Goal: Information Seeking & Learning: Learn about a topic

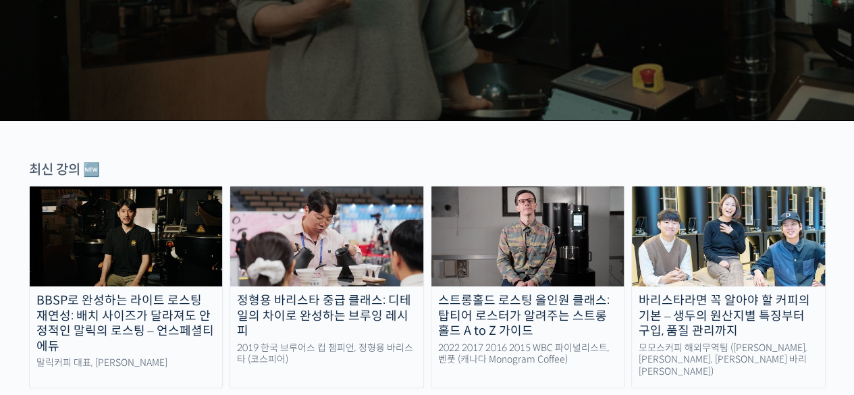
click at [184, 276] on img at bounding box center [126, 236] width 193 height 100
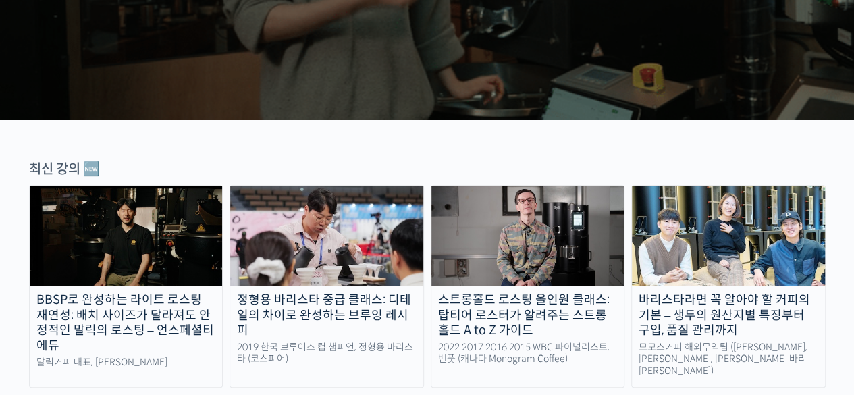
scroll to position [337, 0]
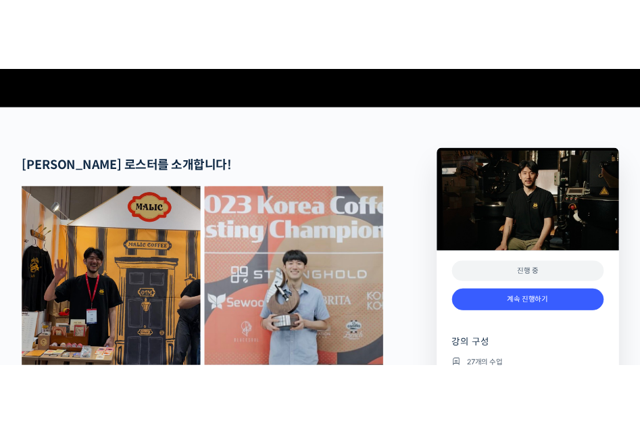
scroll to position [473, 0]
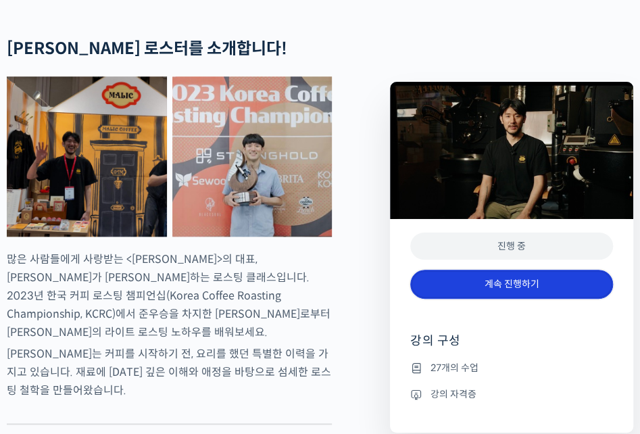
click at [524, 286] on link "계속 진행하기" at bounding box center [511, 283] width 203 height 29
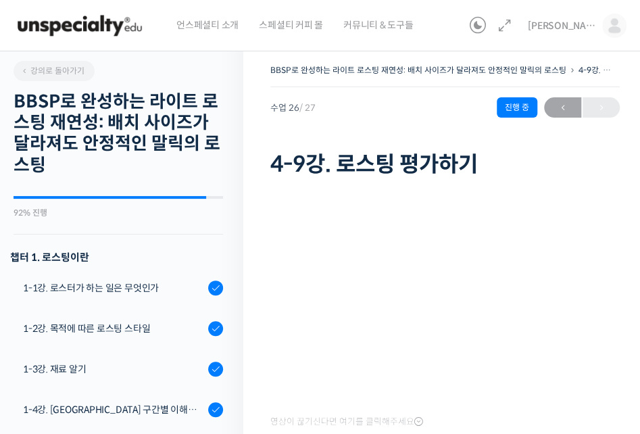
scroll to position [1045, 0]
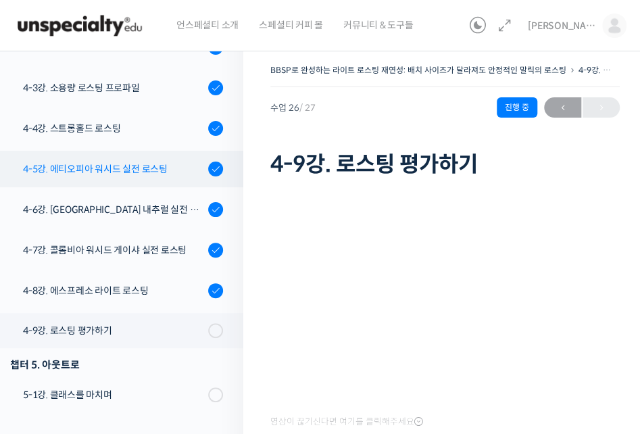
click at [128, 175] on div "4-5강. 에티오피아 워시드 실전 로스팅" at bounding box center [113, 168] width 181 height 15
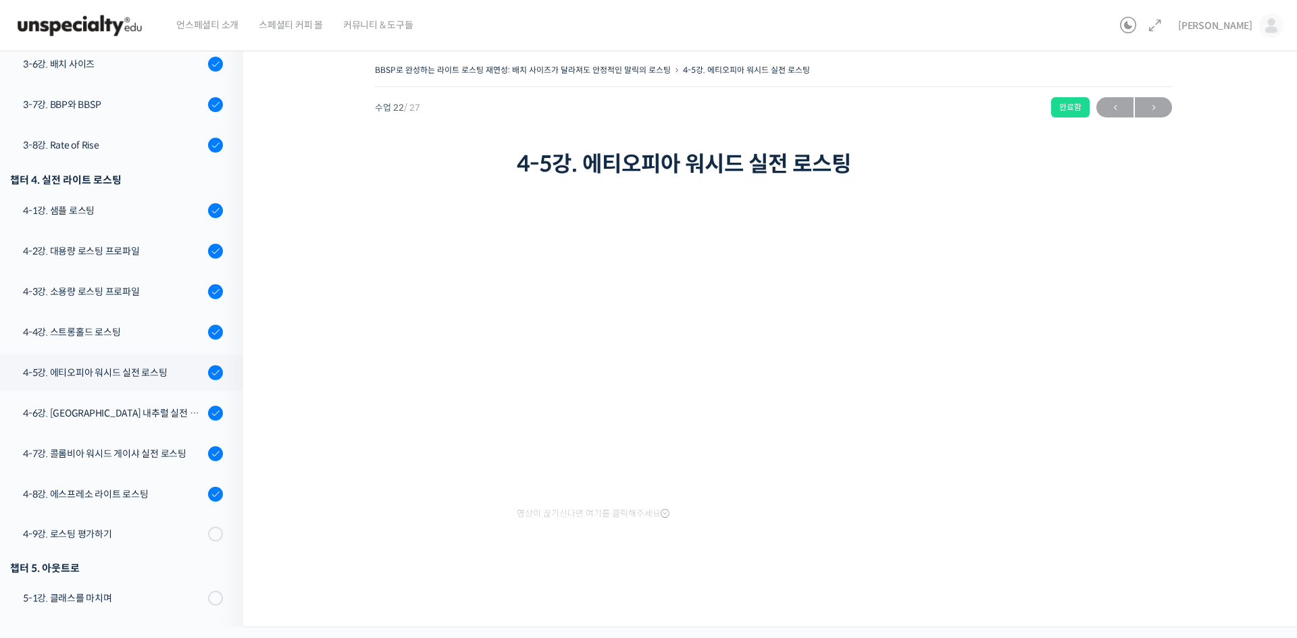
scroll to position [750, 0]
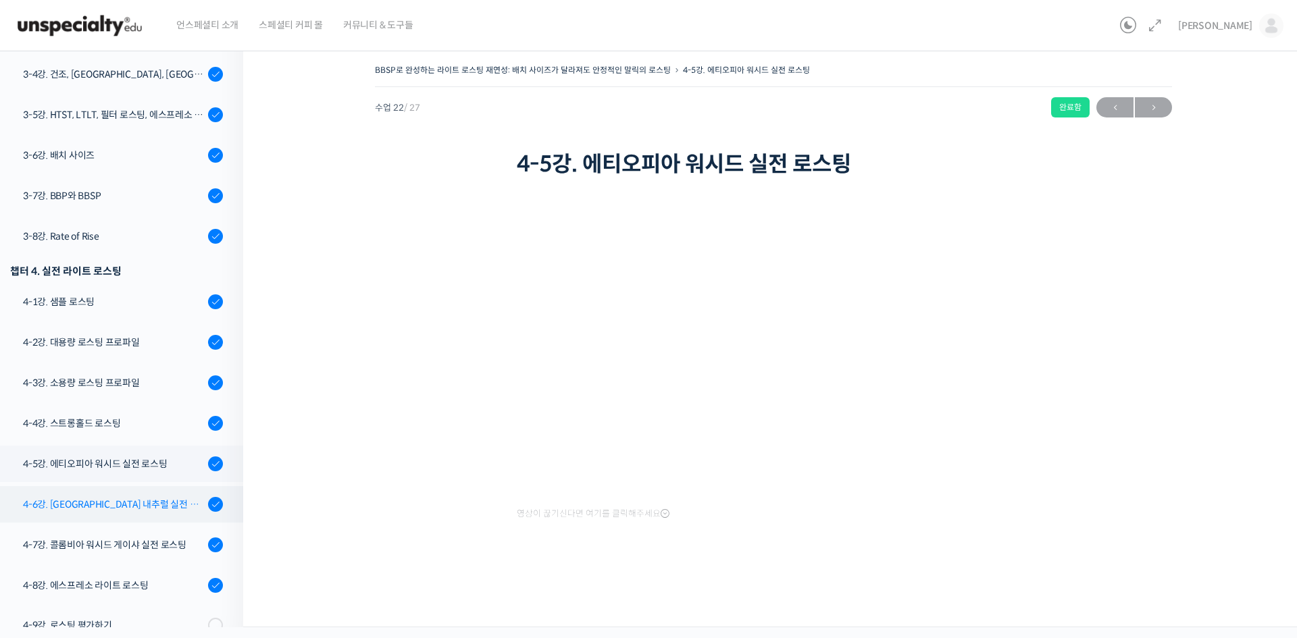
click at [80, 433] on div "4-6강. [GEOGRAPHIC_DATA] 내추럴 실전 로스팅" at bounding box center [113, 504] width 181 height 15
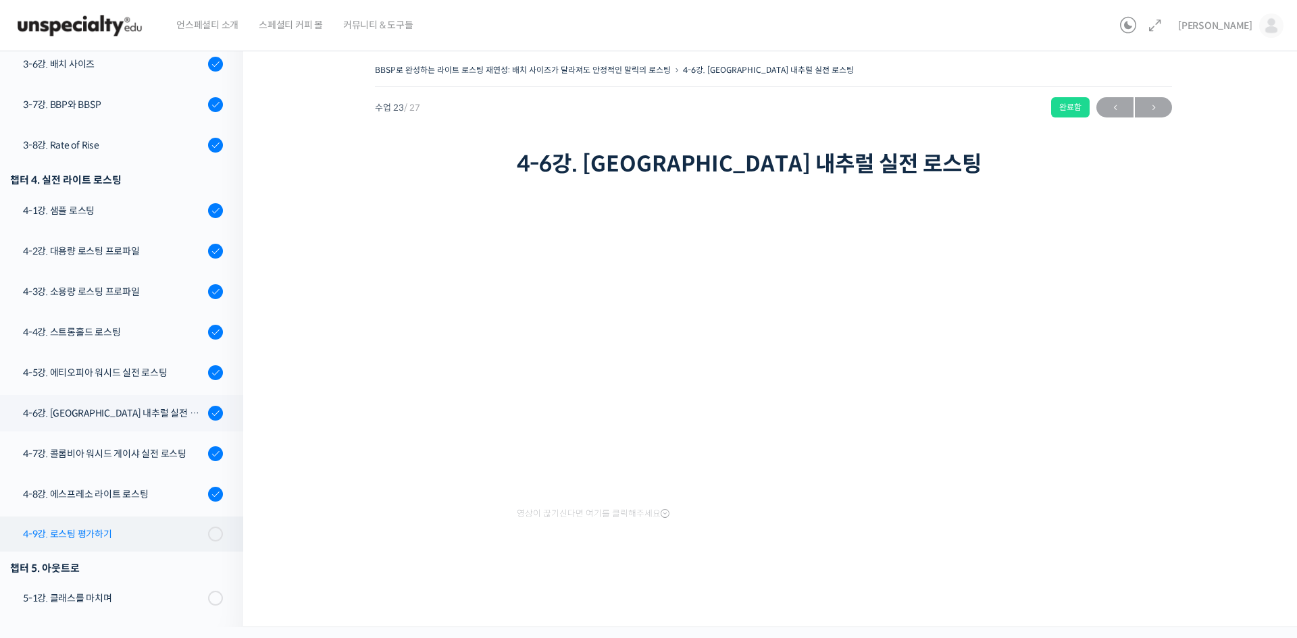
click at [96, 523] on link "4-9강. 로스팅 평가하기" at bounding box center [118, 534] width 250 height 35
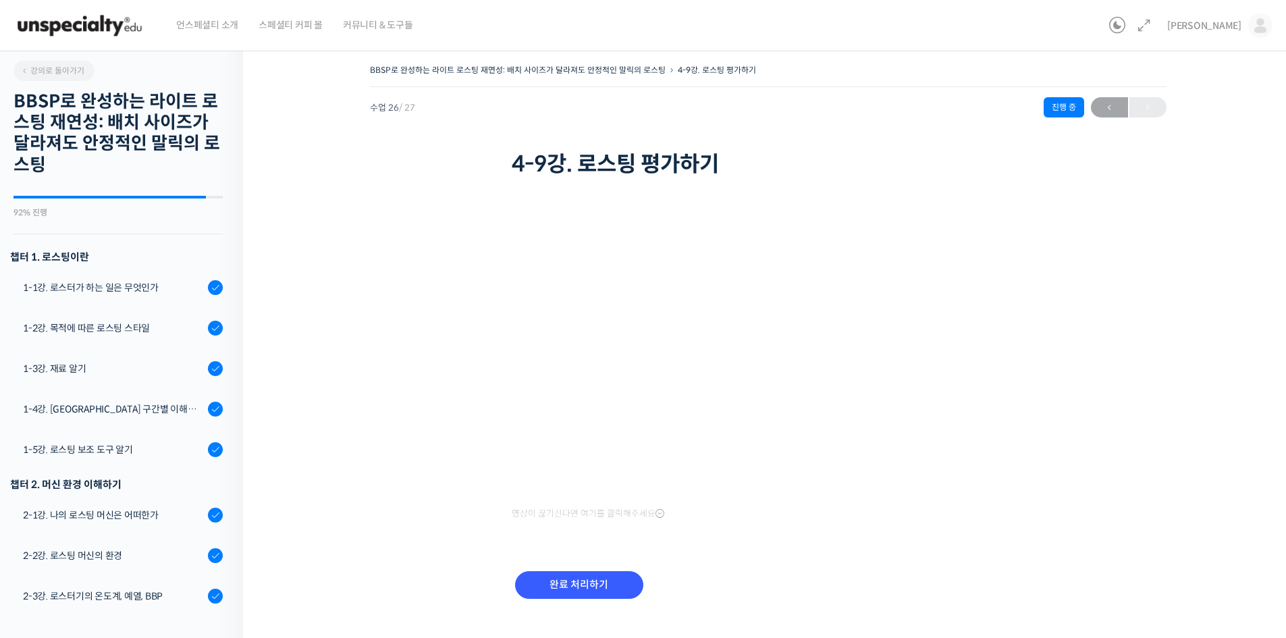
scroll to position [841, 0]
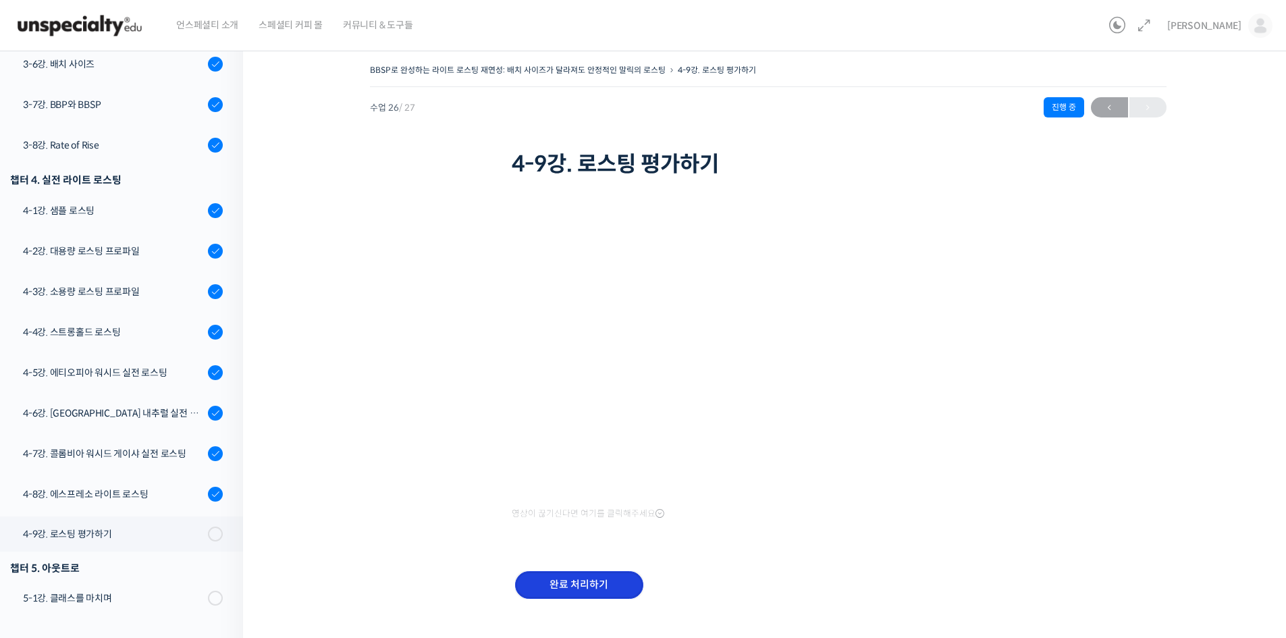
click at [588, 590] on input "완료 처리하기" at bounding box center [579, 585] width 128 height 28
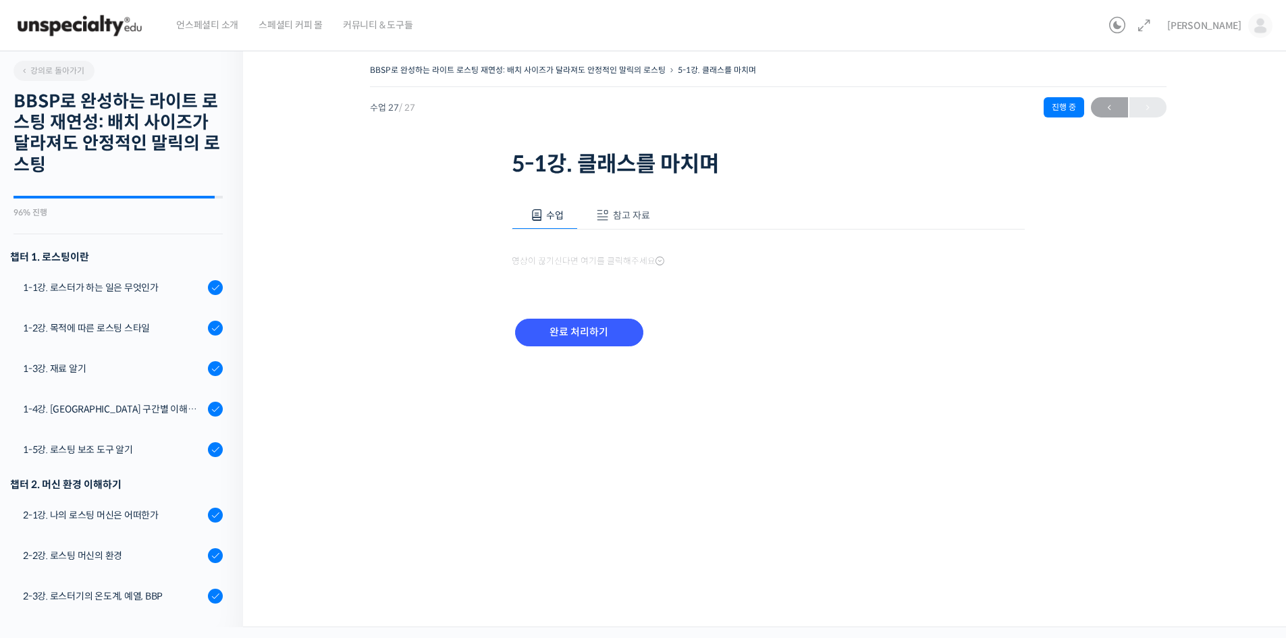
scroll to position [841, 0]
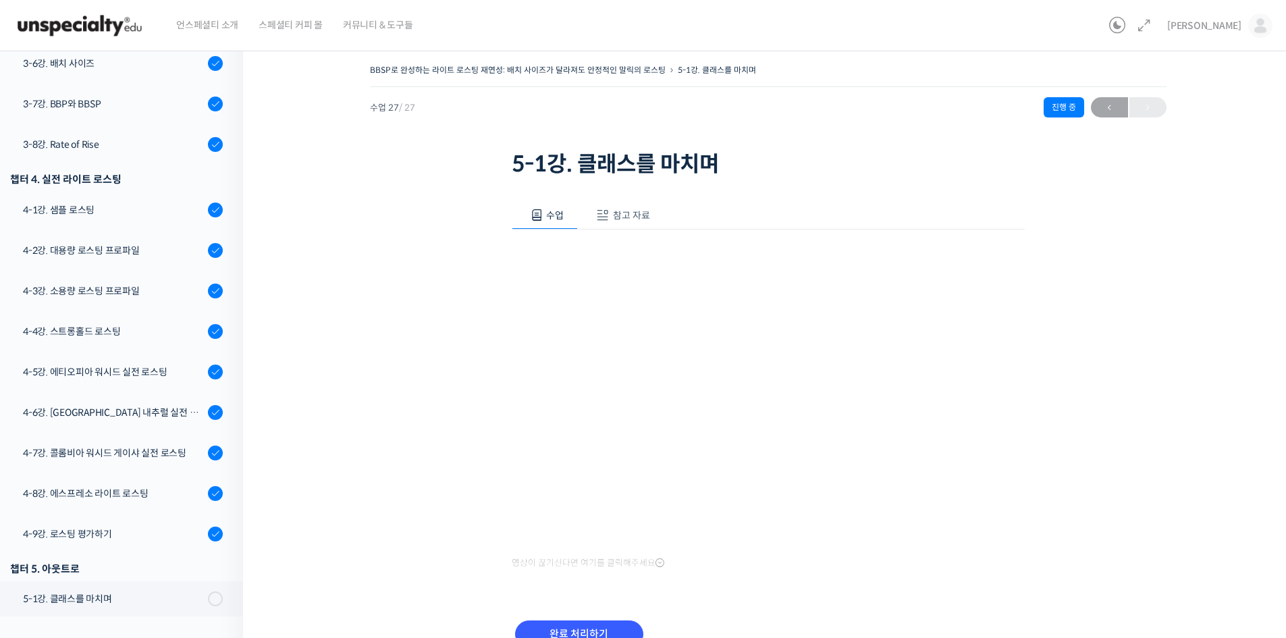
click at [287, 463] on div "BBSP로 완성하는 라이트 로스팅 재연성: 배치 사이즈가 달라져도 안정적인 말릭의 로스팅 5-1강. 클래스를 마치며 진행 중 수업 27 / 2…" at bounding box center [768, 376] width 1050 height 671
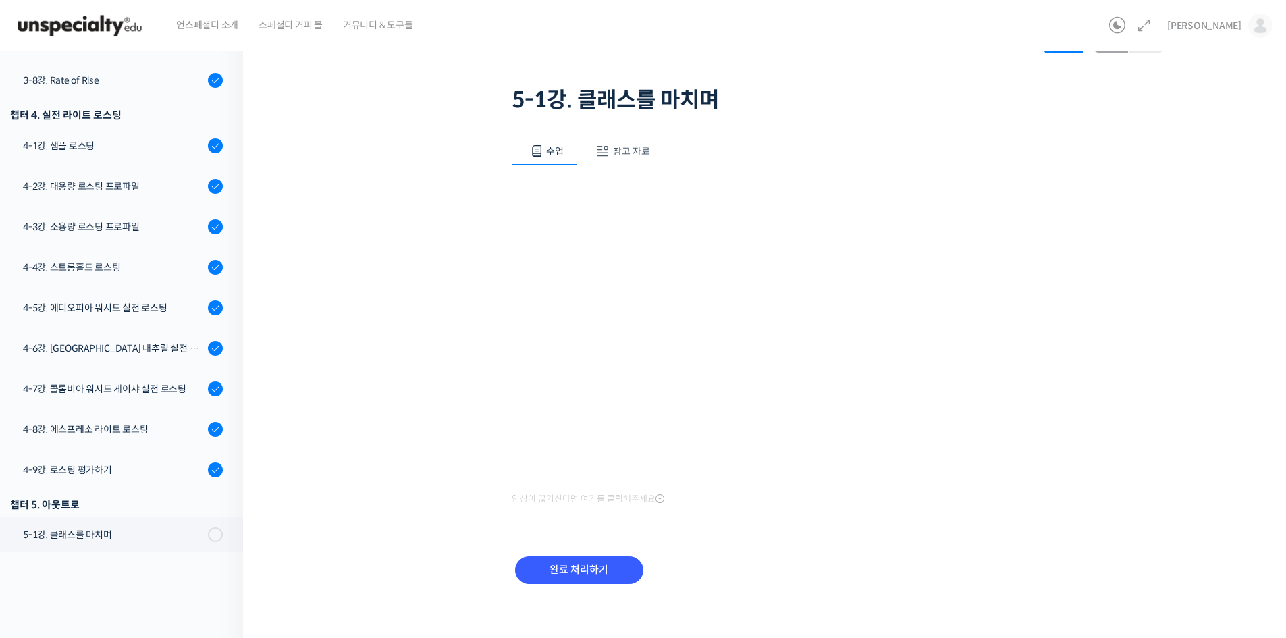
scroll to position [74, 0]
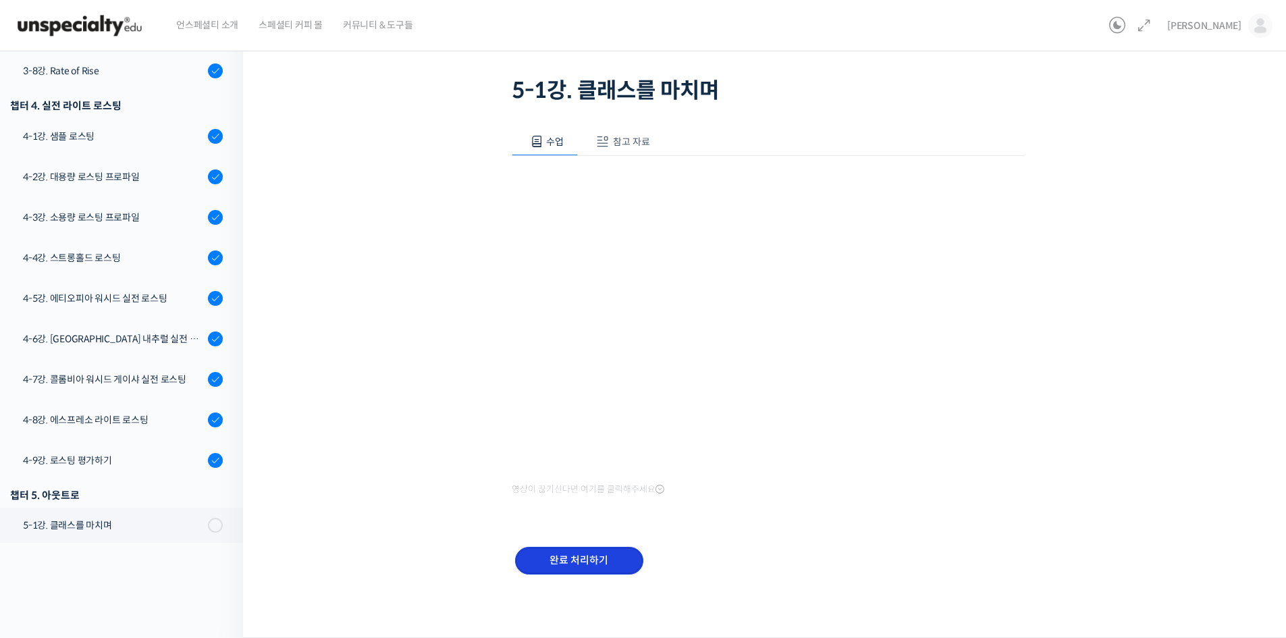
click at [577, 563] on input "완료 처리하기" at bounding box center [579, 561] width 128 height 28
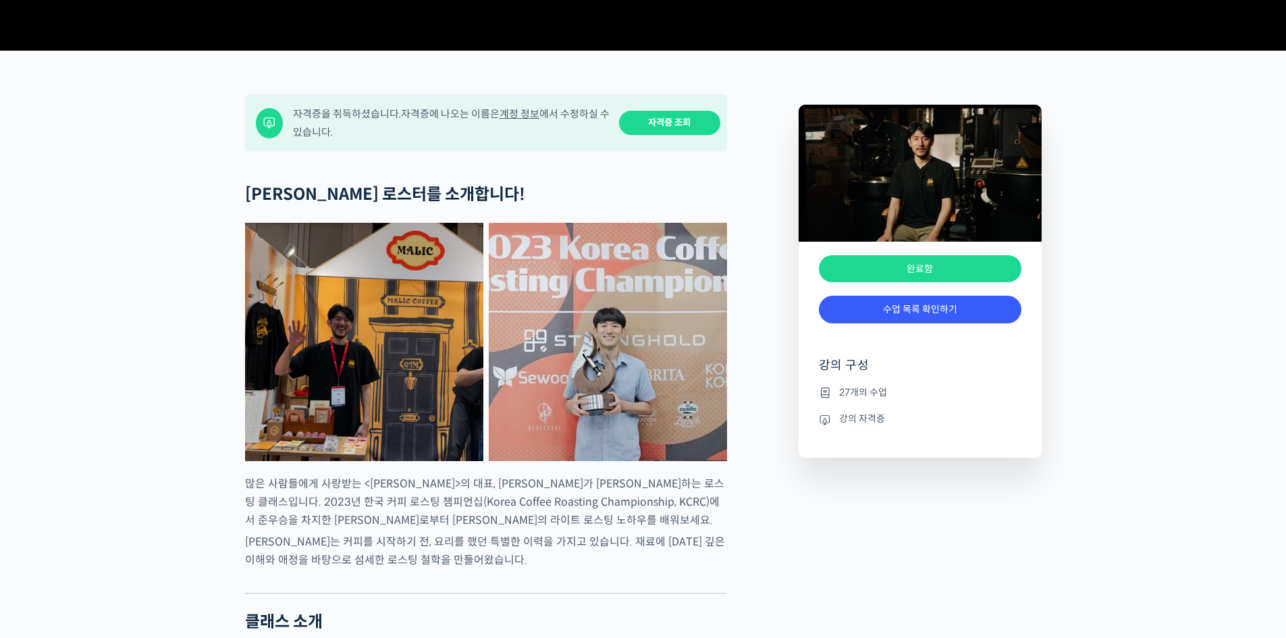
scroll to position [473, 0]
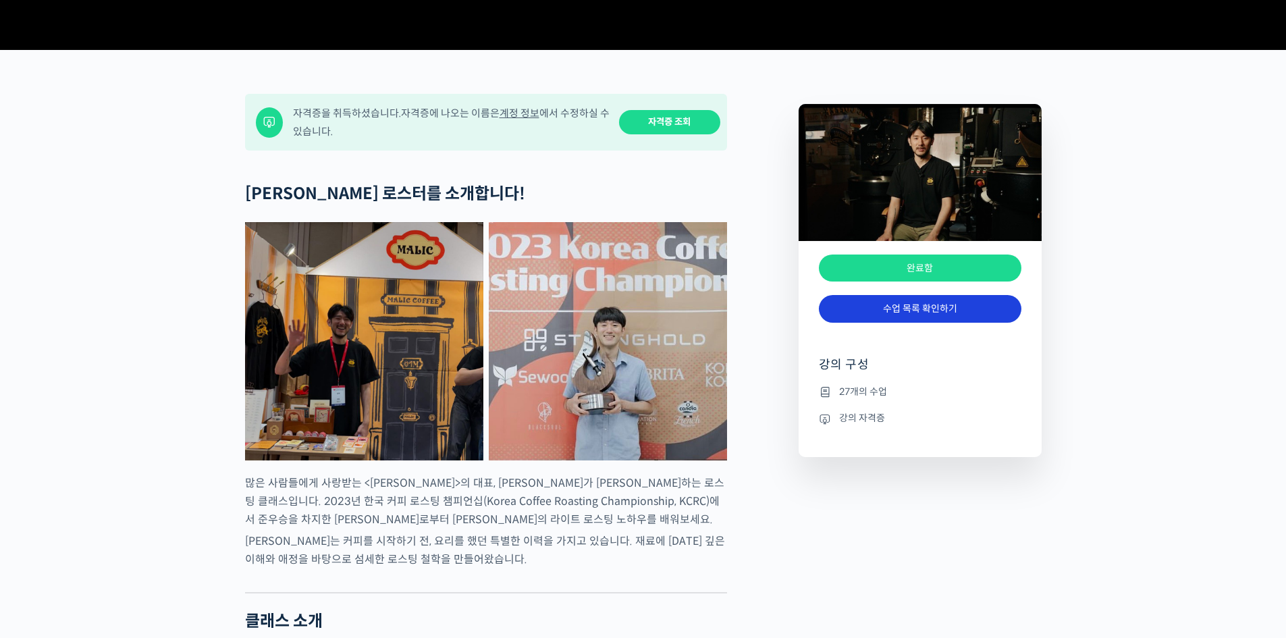
click at [954, 323] on link "수업 목록 확인하기" at bounding box center [920, 309] width 203 height 28
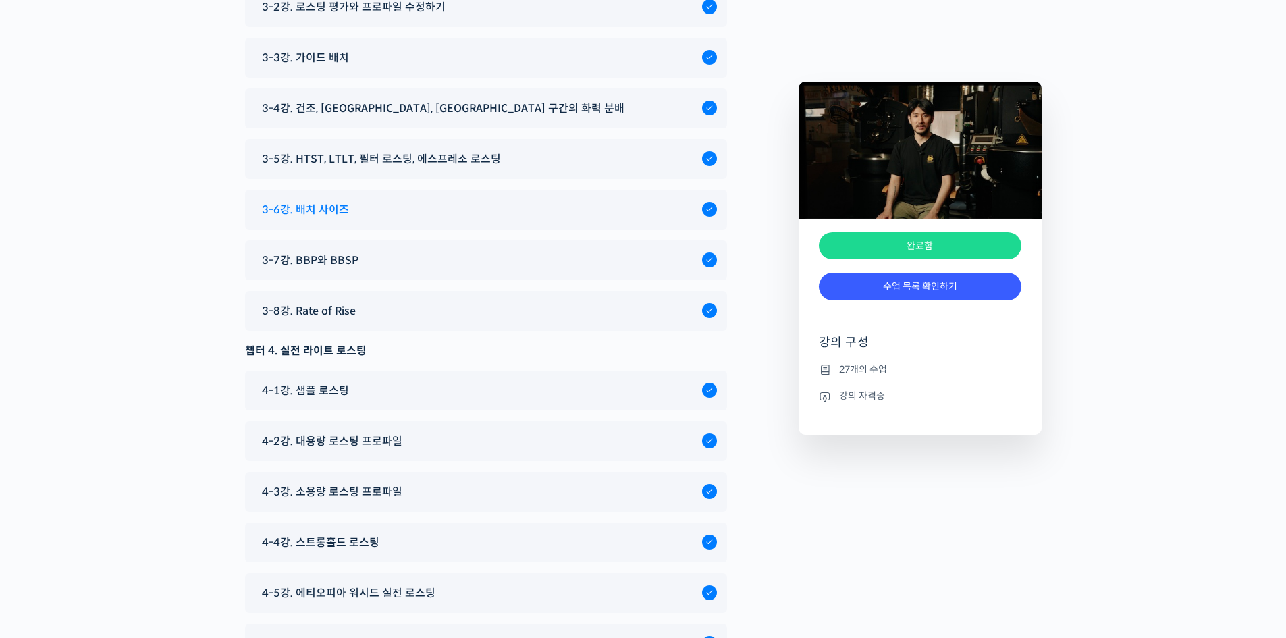
scroll to position [5940, 0]
click at [419, 280] on div "3-7강. BBP와 BBSP" at bounding box center [486, 260] width 482 height 40
click at [506, 269] on div "3-7강. BBP와 BBSP" at bounding box center [478, 260] width 447 height 18
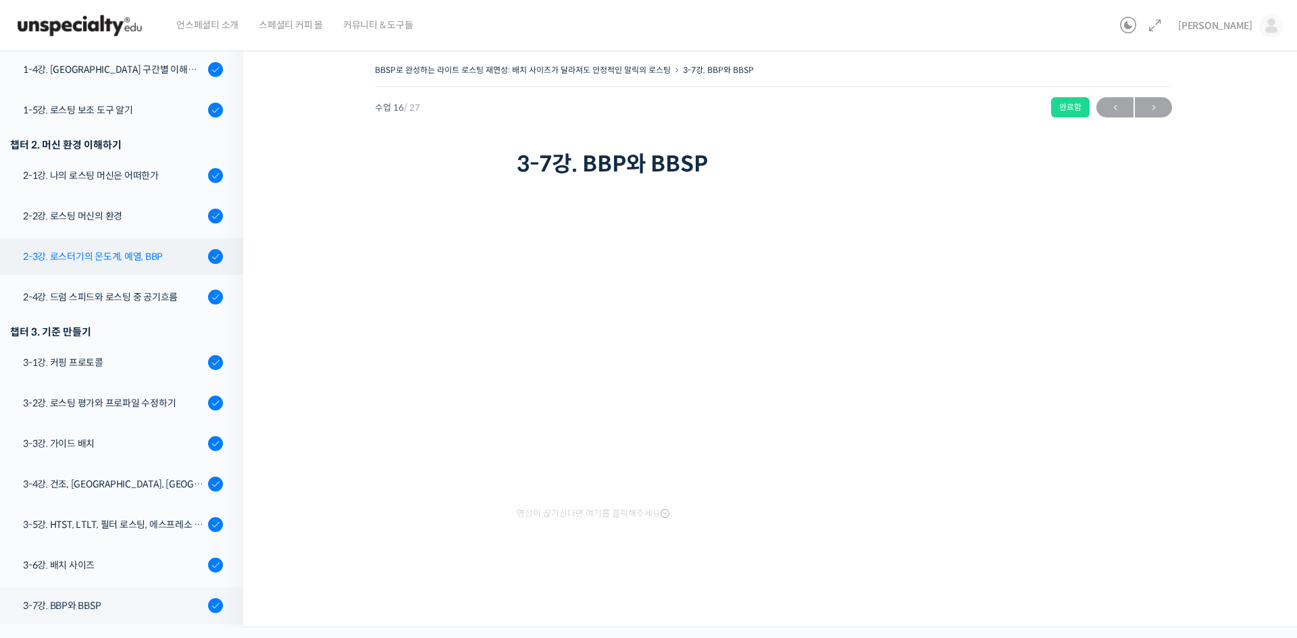
scroll to position [339, 0]
click at [152, 252] on div "2-3강. 로스터기의 온도계, 예열, BBP" at bounding box center [113, 257] width 181 height 15
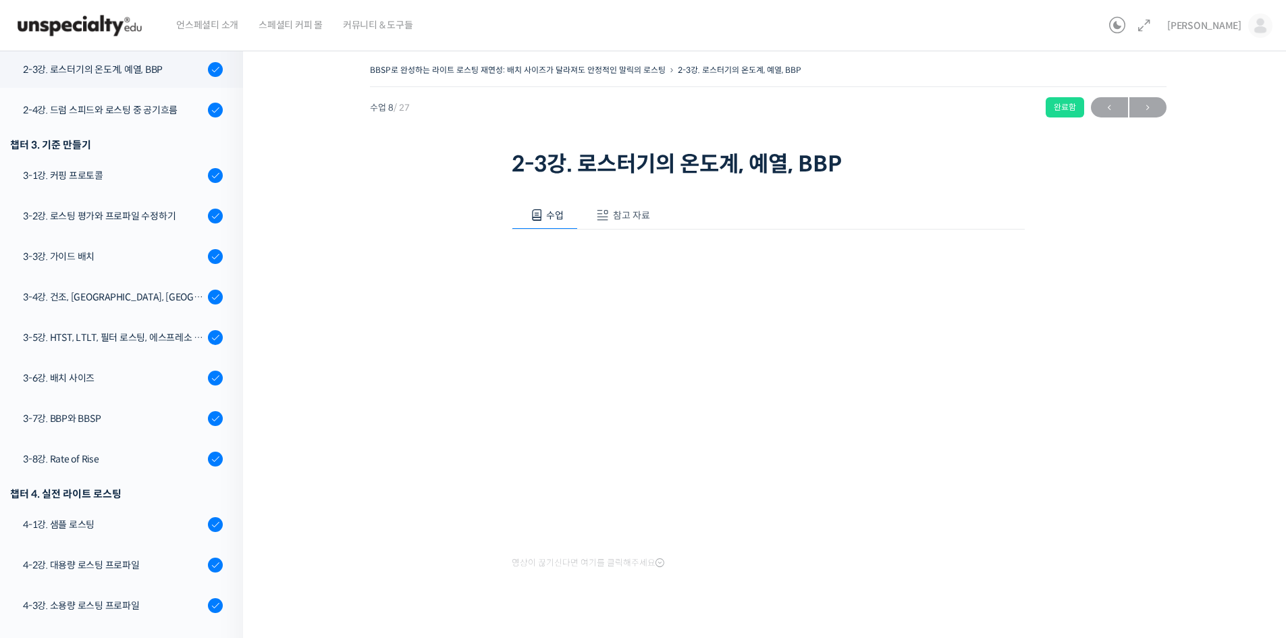
scroll to position [527, 0]
click at [643, 223] on button "참고 자료" at bounding box center [621, 215] width 86 height 28
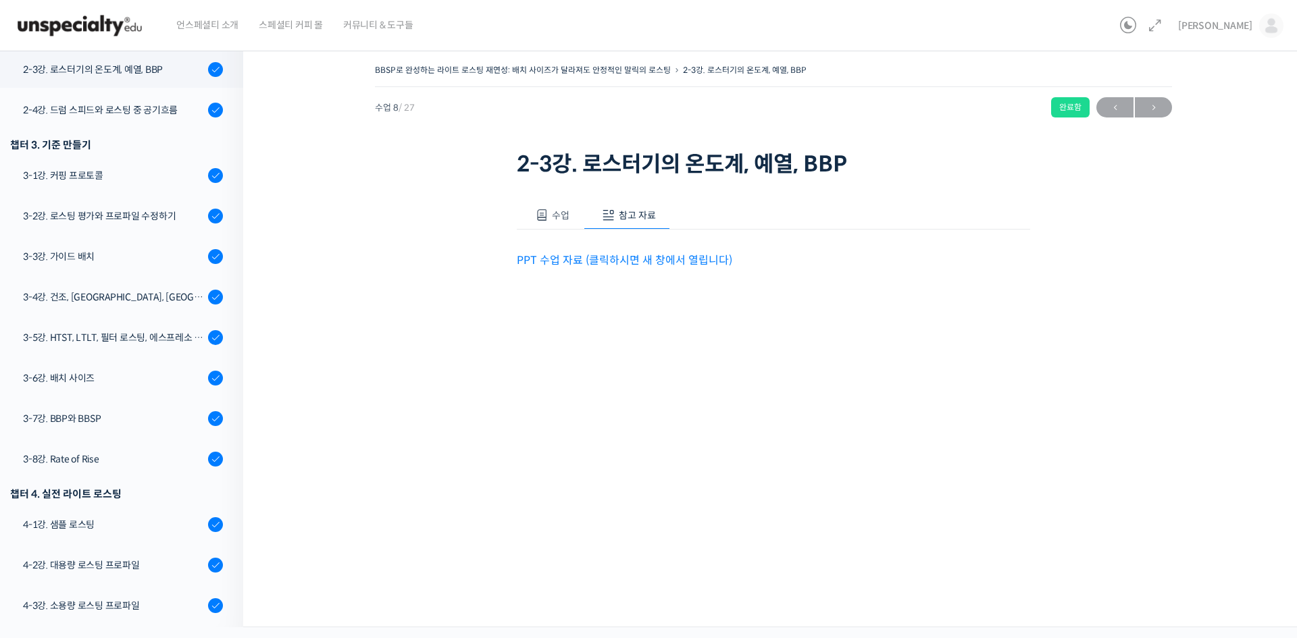
click at [659, 265] on link "PPT 수업 자료 (클릭하시면 새 창에서 열립니다)" at bounding box center [624, 260] width 215 height 14
click at [550, 222] on button "수업" at bounding box center [550, 215] width 67 height 28
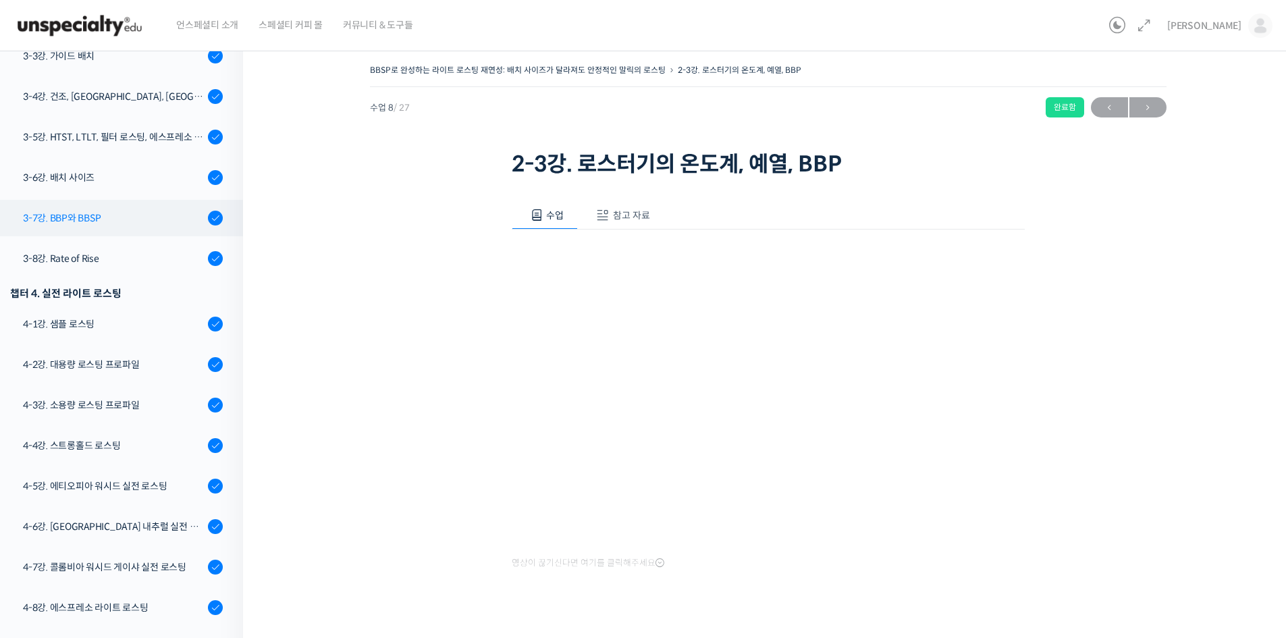
scroll to position [729, 0]
click at [131, 488] on div "4-5강. 에티오피아 워시드 실전 로스팅" at bounding box center [113, 484] width 181 height 15
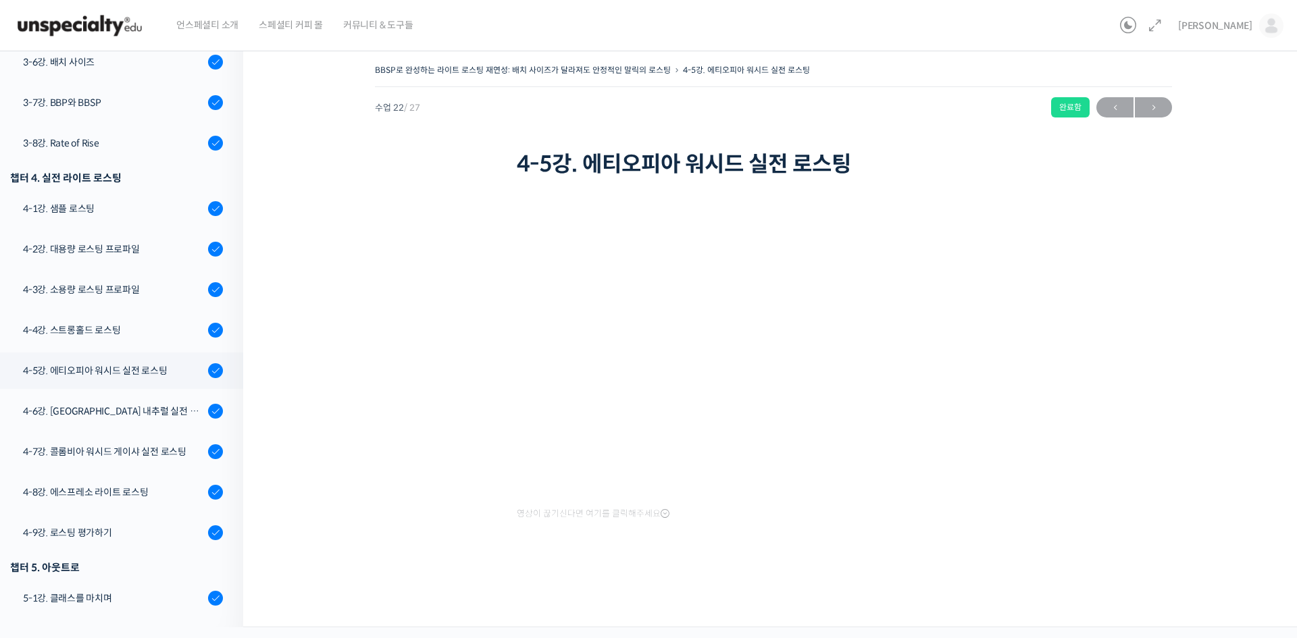
scroll to position [752, 0]
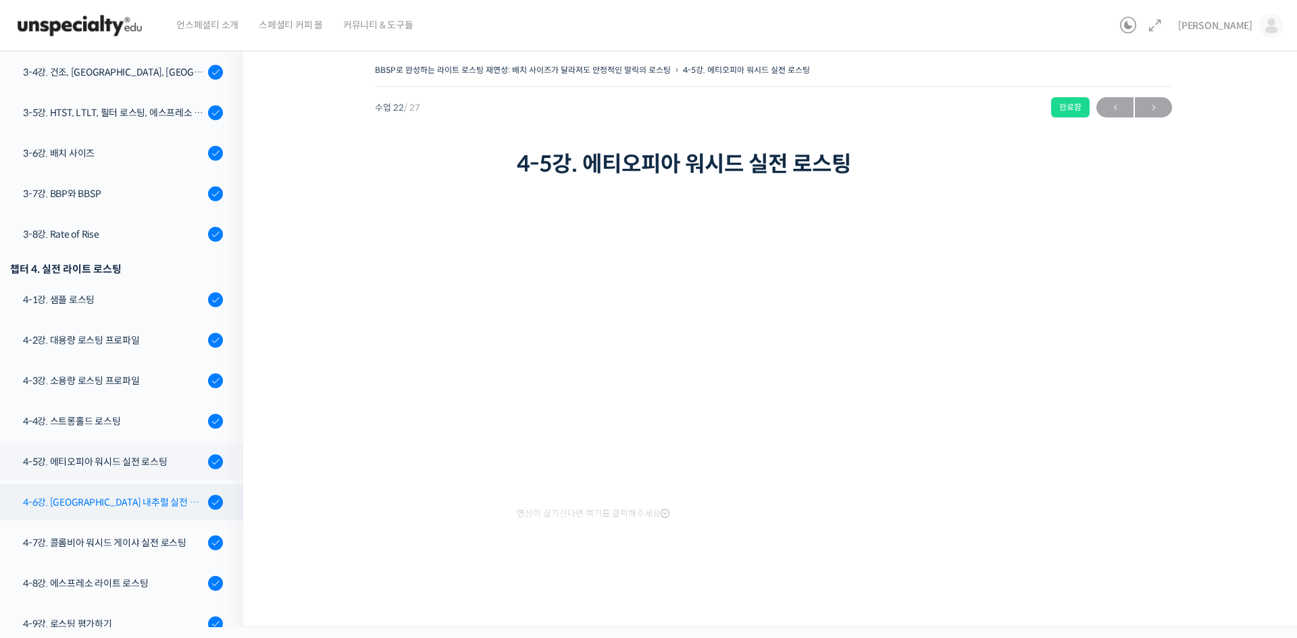
click at [133, 504] on div "4-6강. [GEOGRAPHIC_DATA] 내추럴 실전 로스팅" at bounding box center [113, 502] width 181 height 15
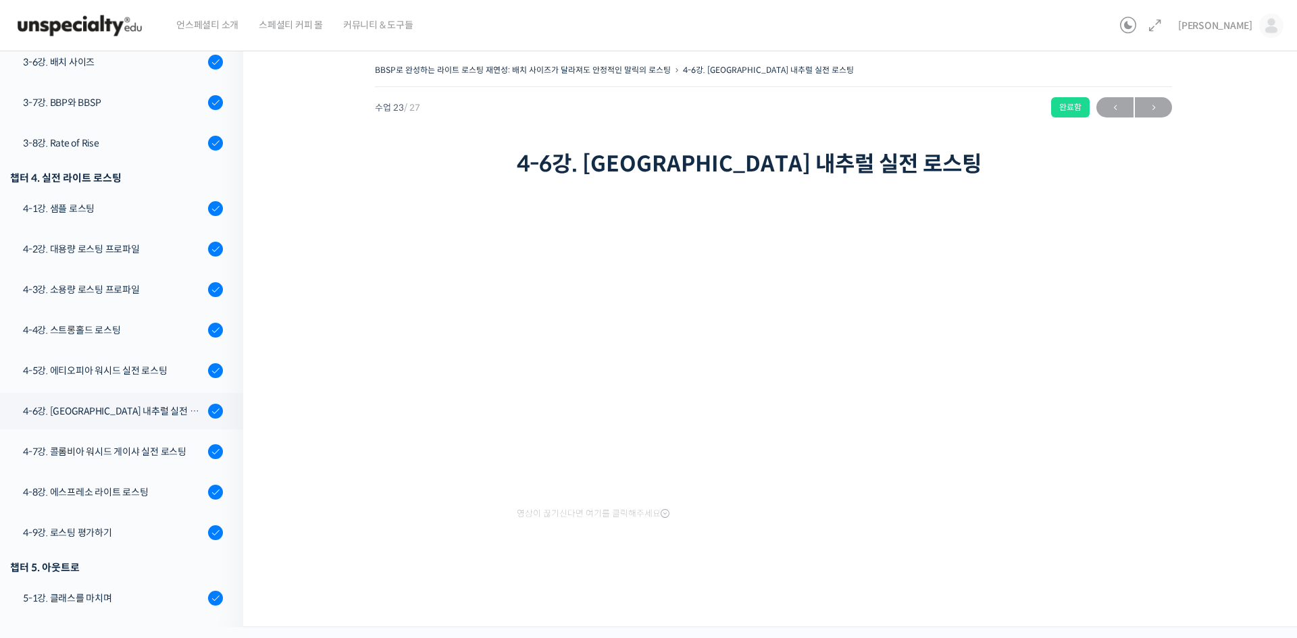
scroll to position [752, 0]
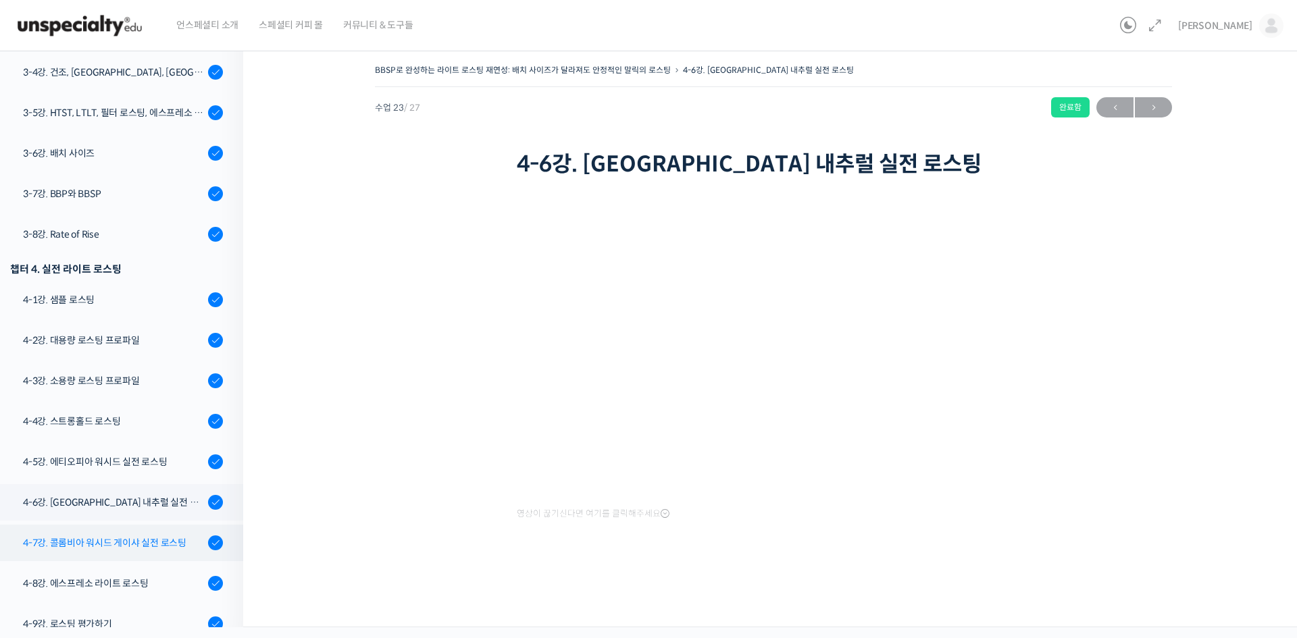
click at [104, 550] on link "4-7강. 콜롬비아 워시드 게이샤 실전 로스팅" at bounding box center [118, 543] width 250 height 36
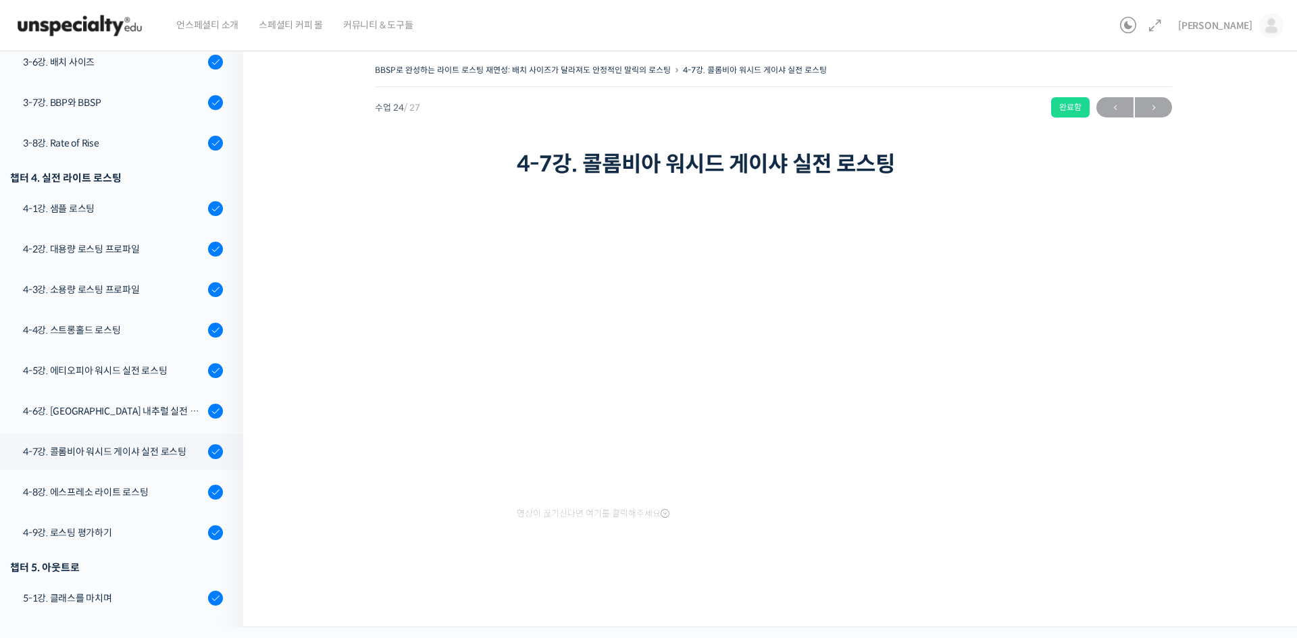
scroll to position [752, 0]
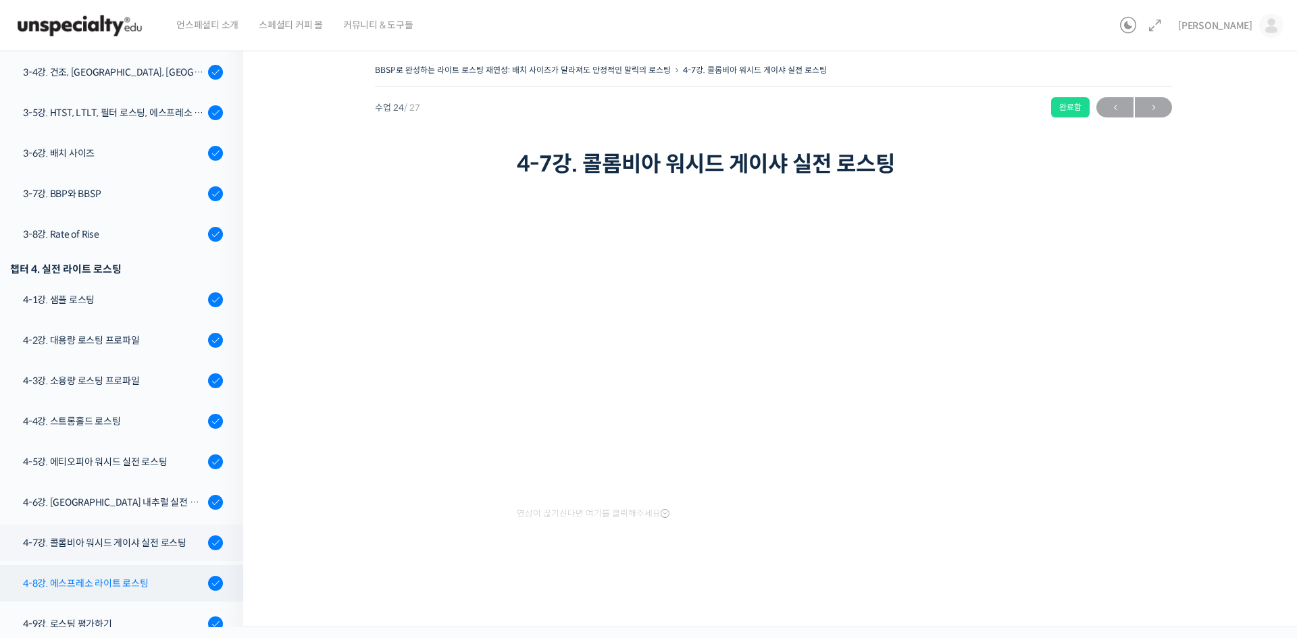
click at [117, 574] on link "4-8강. 에스프레소 라이트 로스팅" at bounding box center [118, 583] width 250 height 36
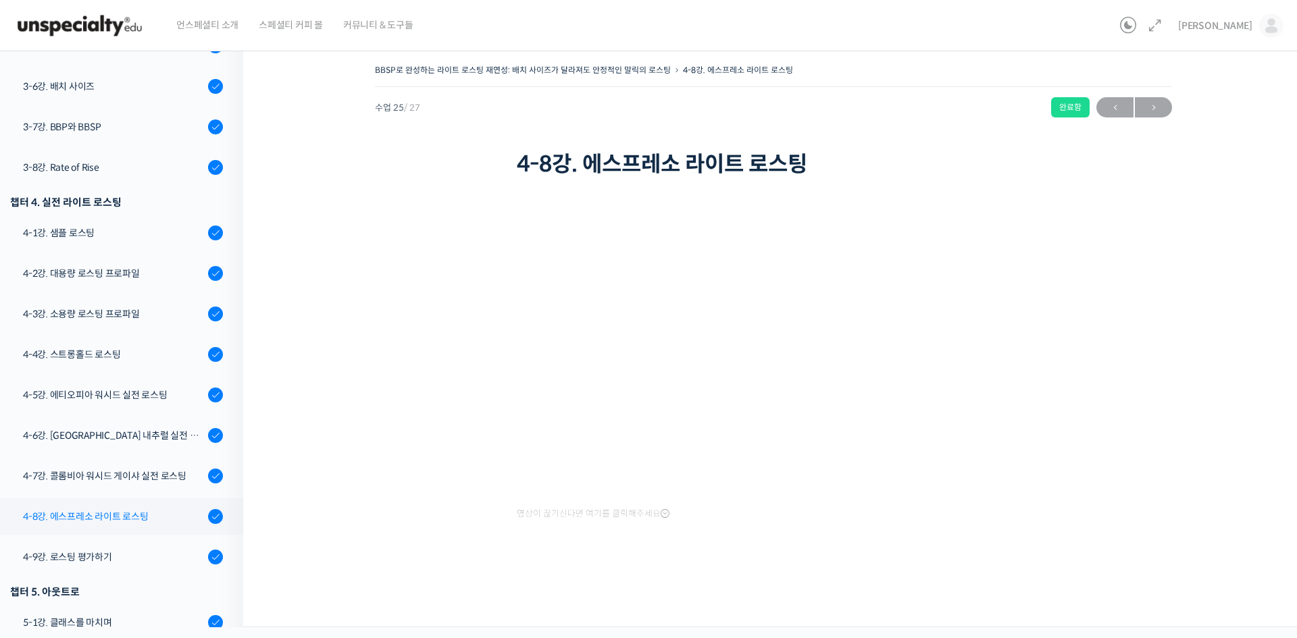
scroll to position [843, 0]
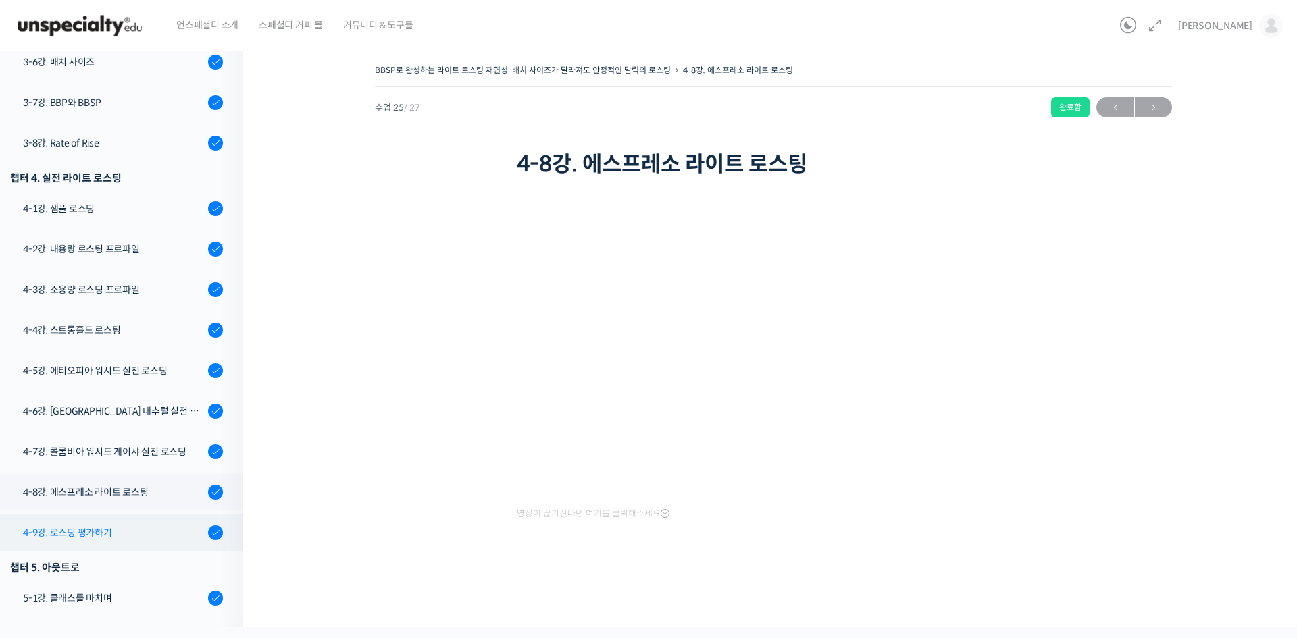
click at [99, 525] on div "4-9강. 로스팅 평가하기" at bounding box center [113, 532] width 181 height 15
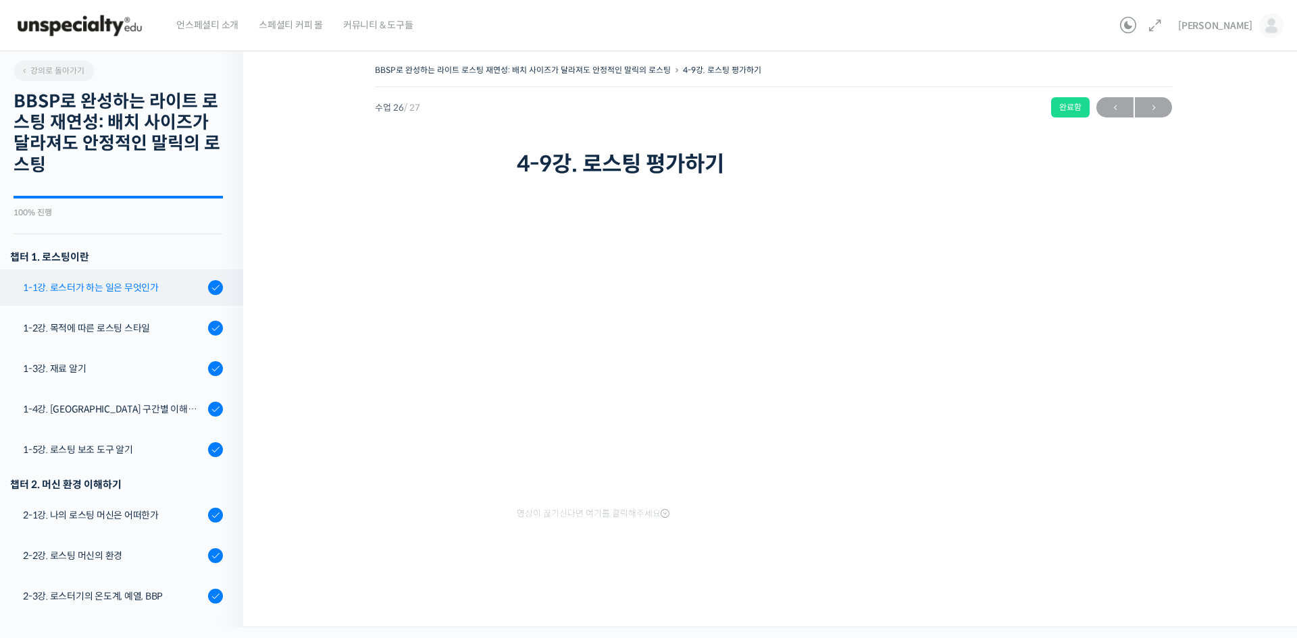
click at [88, 288] on div "1-1강. 로스터가 하는 일은 무엇인가" at bounding box center [113, 287] width 181 height 15
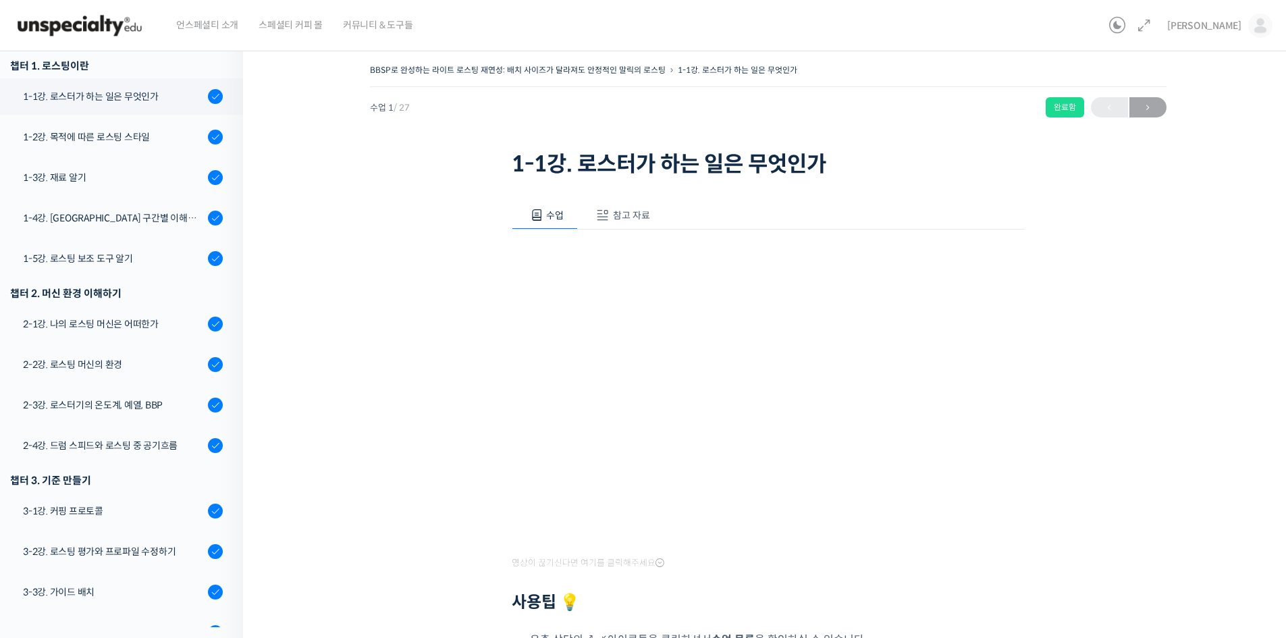
scroll to position [193, 0]
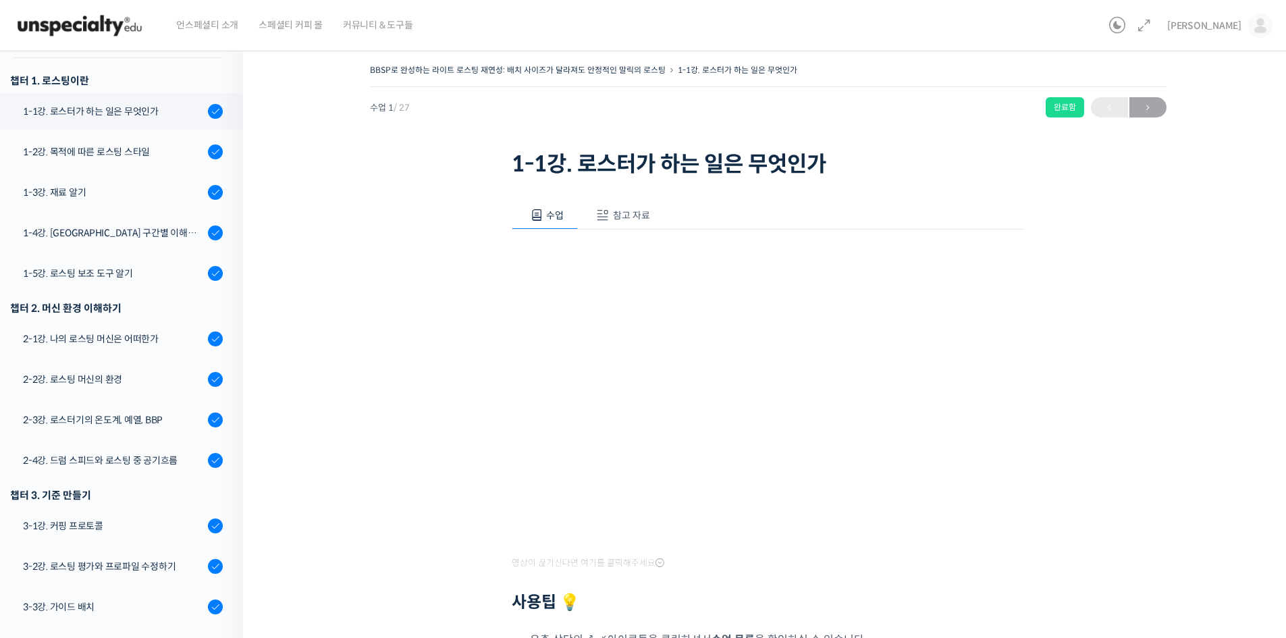
scroll to position [193, 0]
